Goal: Find specific page/section: Find specific page/section

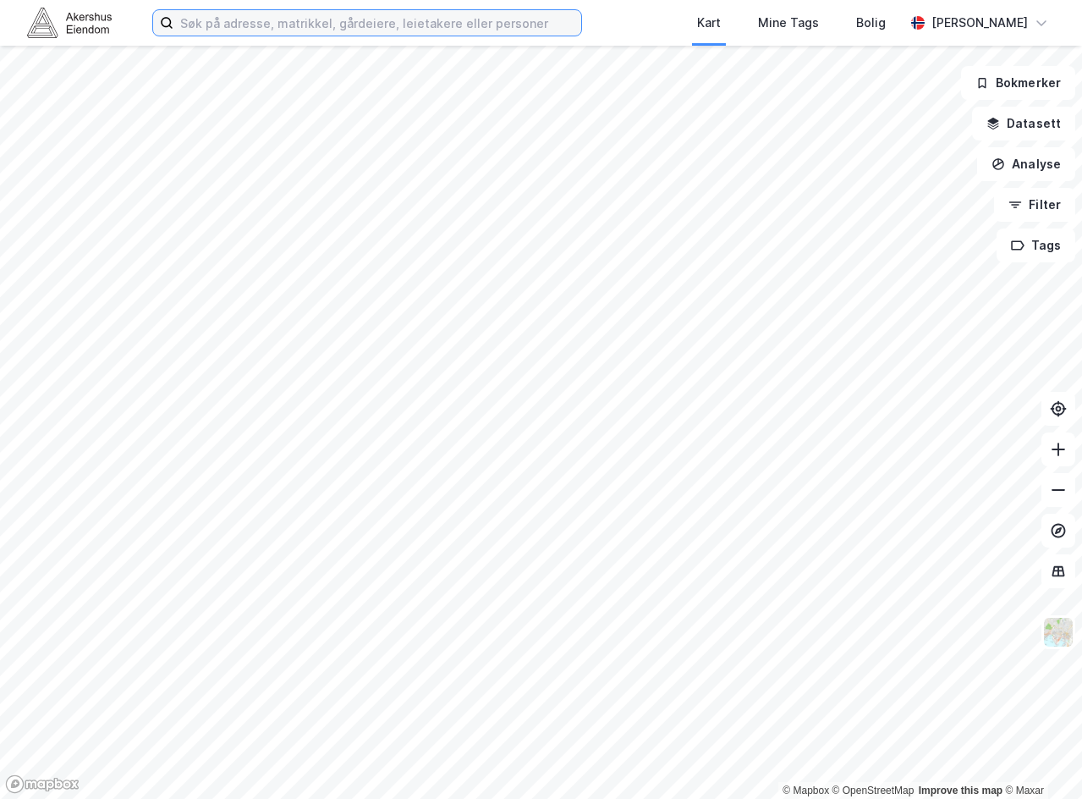
click at [257, 25] on input at bounding box center [377, 22] width 408 height 25
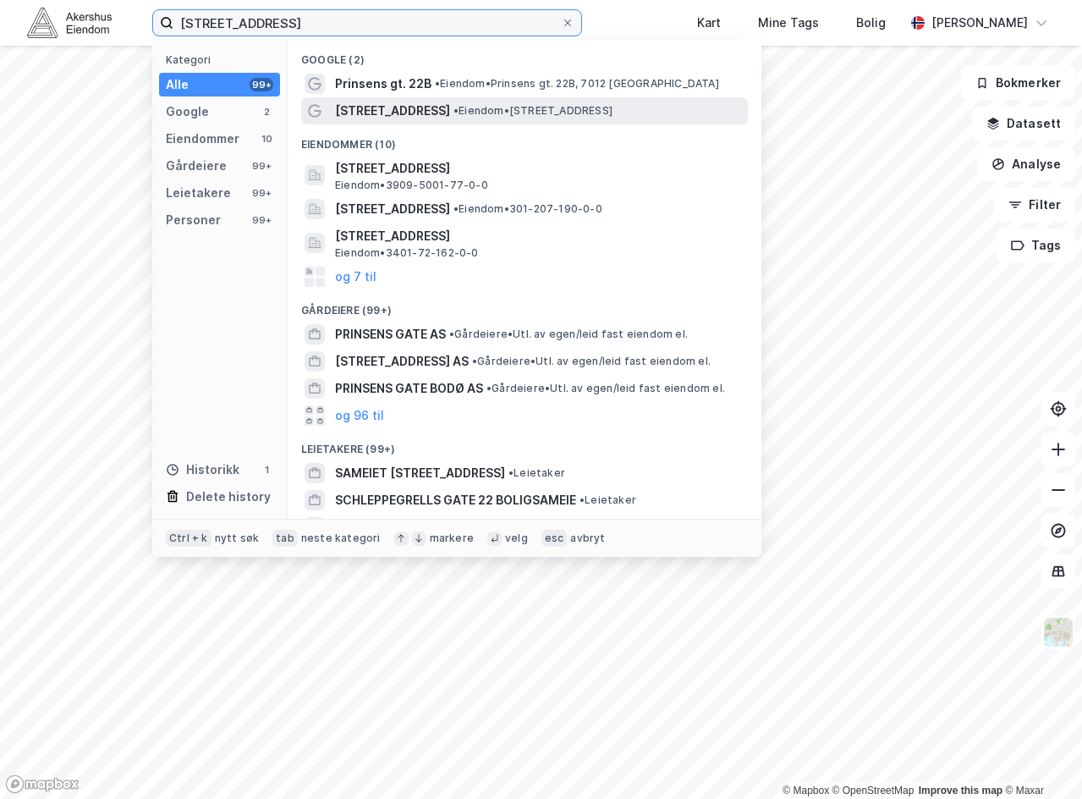
type input "[STREET_ADDRESS]"
click at [453, 108] on span "•" at bounding box center [455, 110] width 5 height 13
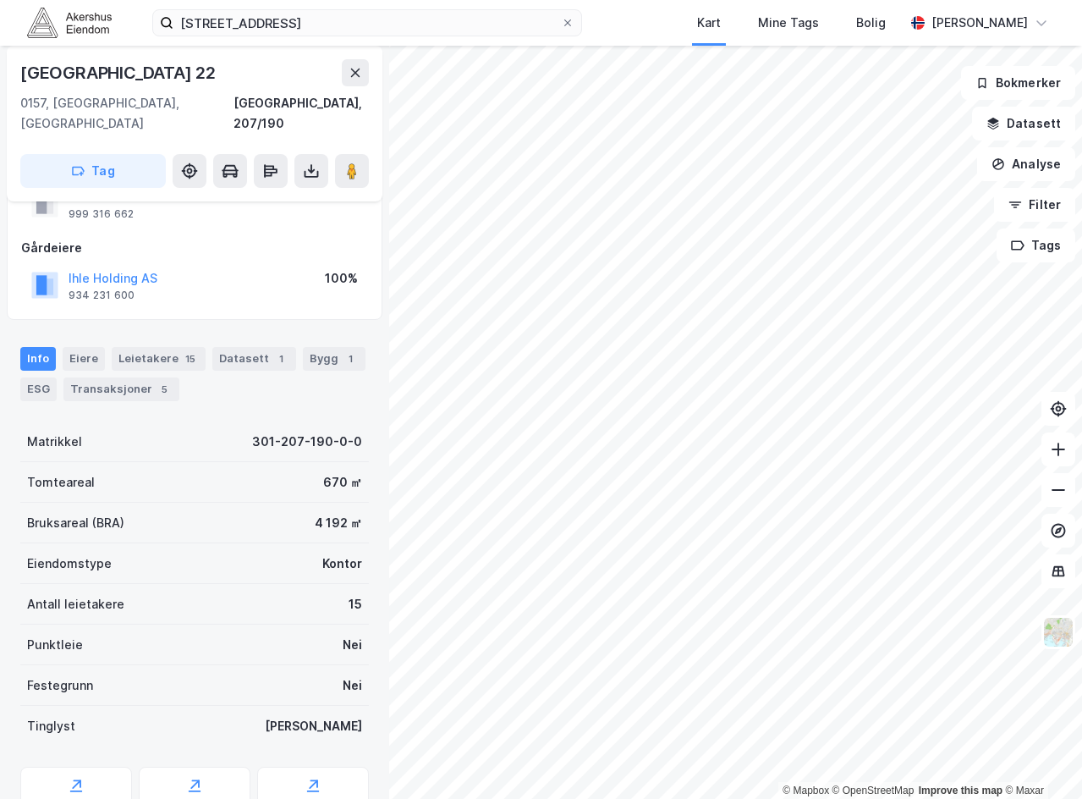
scroll to position [123, 0]
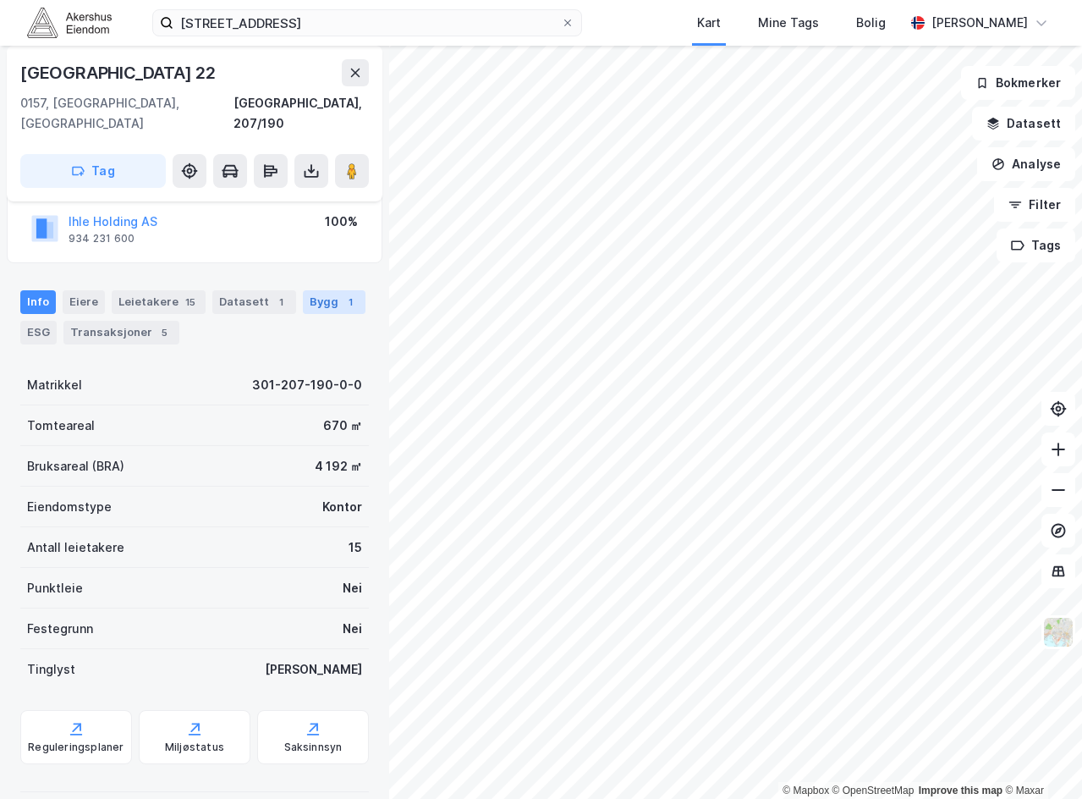
click at [313, 290] on div "Bygg 1" at bounding box center [334, 302] width 63 height 24
